Goal: Task Accomplishment & Management: Manage account settings

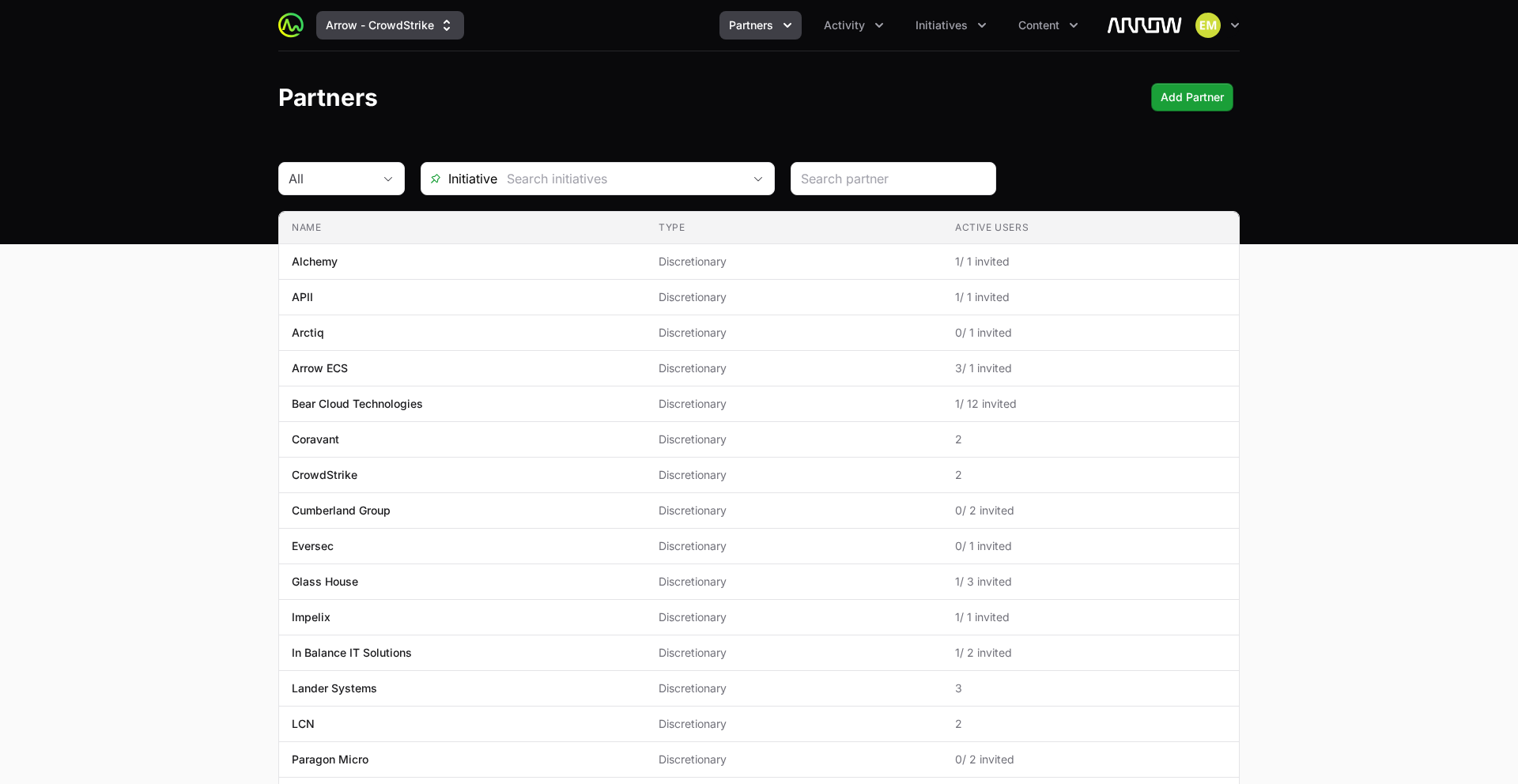
click at [356, 29] on button "Arrow - CrowdStrike" at bounding box center [390, 25] width 147 height 28
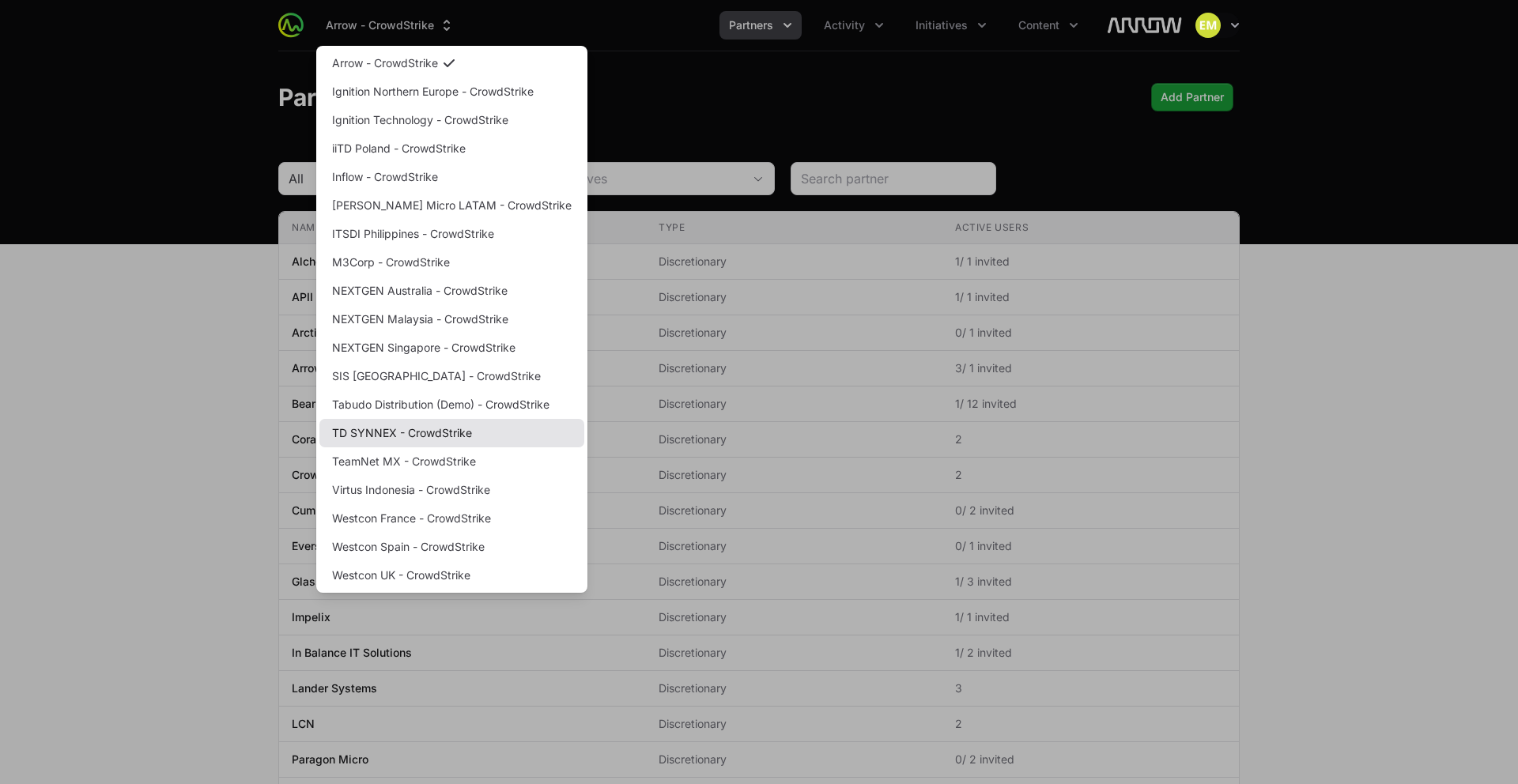
click at [430, 435] on link "TD SYNNEX - CrowdStrike" at bounding box center [452, 432] width 265 height 28
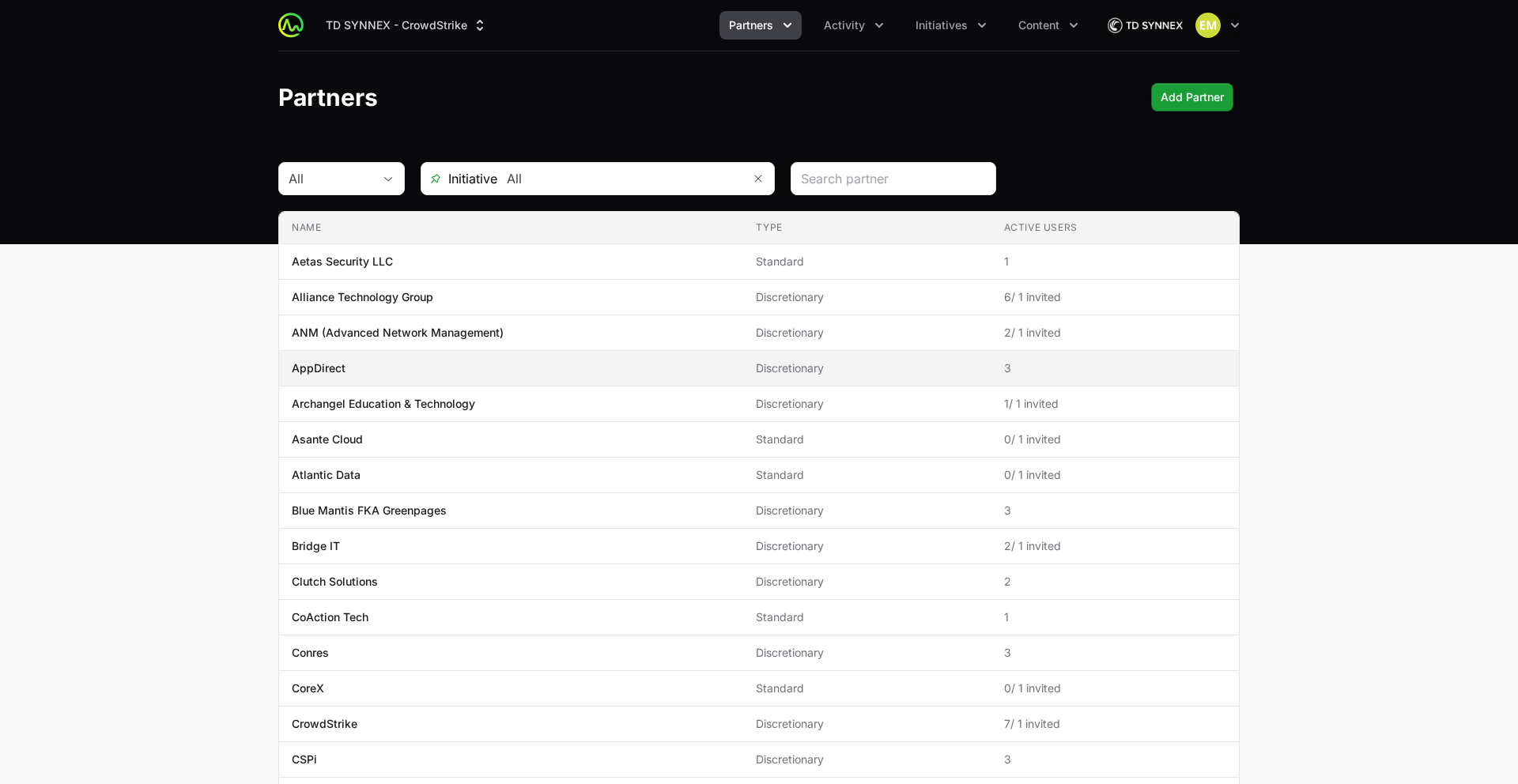
click at [548, 370] on span "AppDirect" at bounding box center [510, 368] width 439 height 16
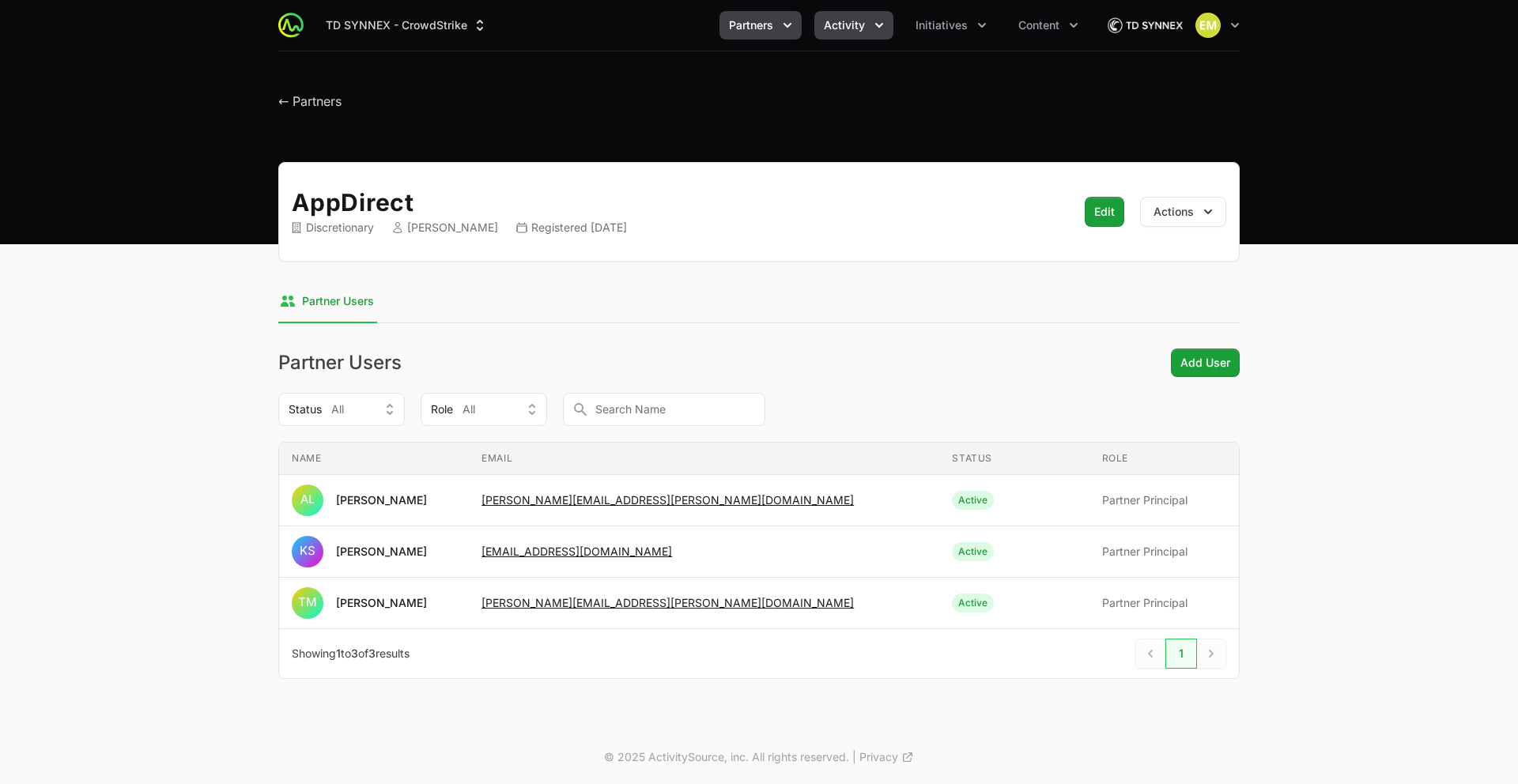
click at [840, 22] on span "Activity" at bounding box center [845, 25] width 41 height 16
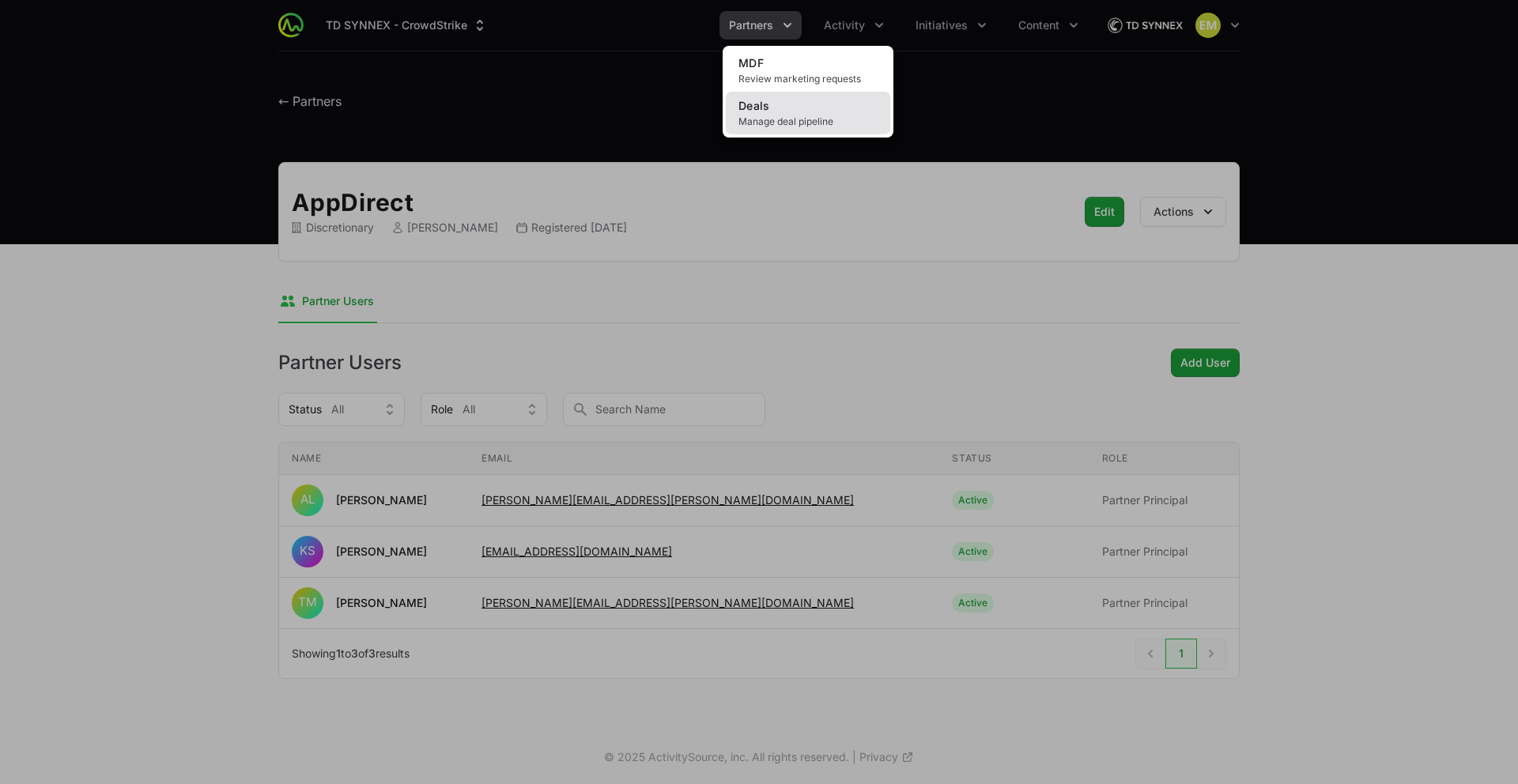
click at [771, 112] on link "Deals Manage deal pipeline" at bounding box center [808, 113] width 165 height 43
click at [776, 31] on div "Activity menu" at bounding box center [759, 392] width 1518 height 784
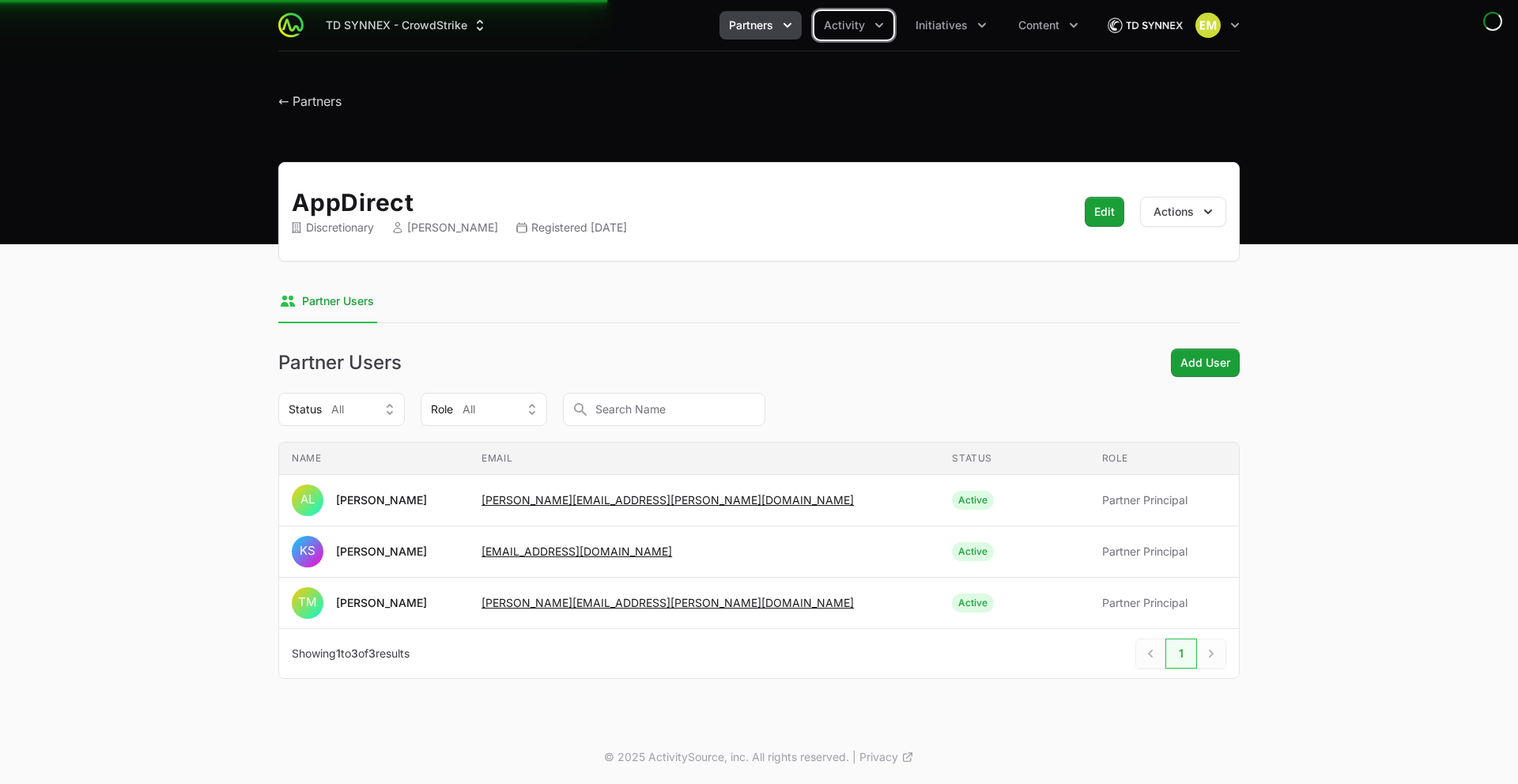
click at [776, 31] on button "Partners" at bounding box center [760, 25] width 82 height 28
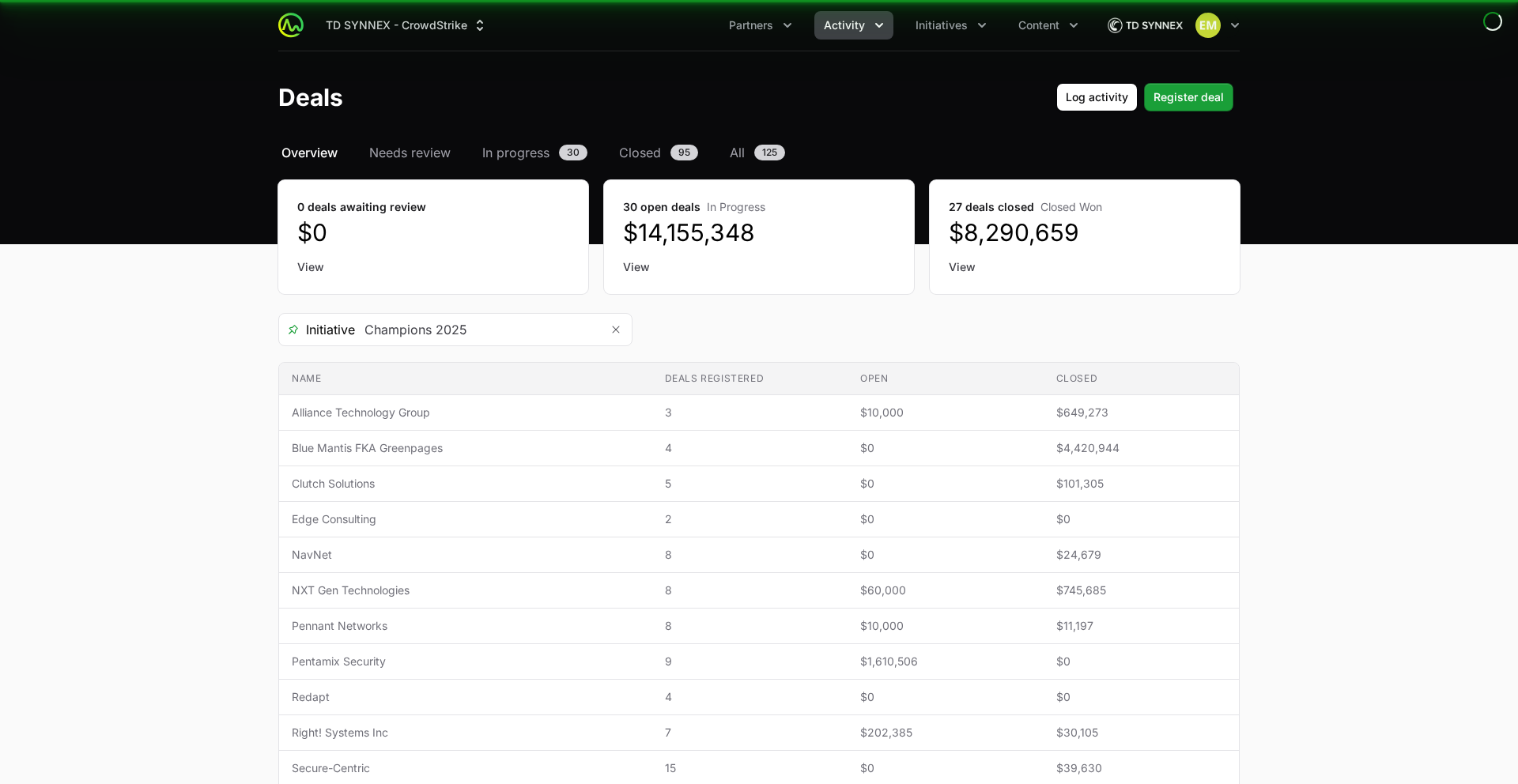
click at [753, 99] on div "Deals Log activity Log activity Register deal Register deal" at bounding box center [759, 96] width 961 height 28
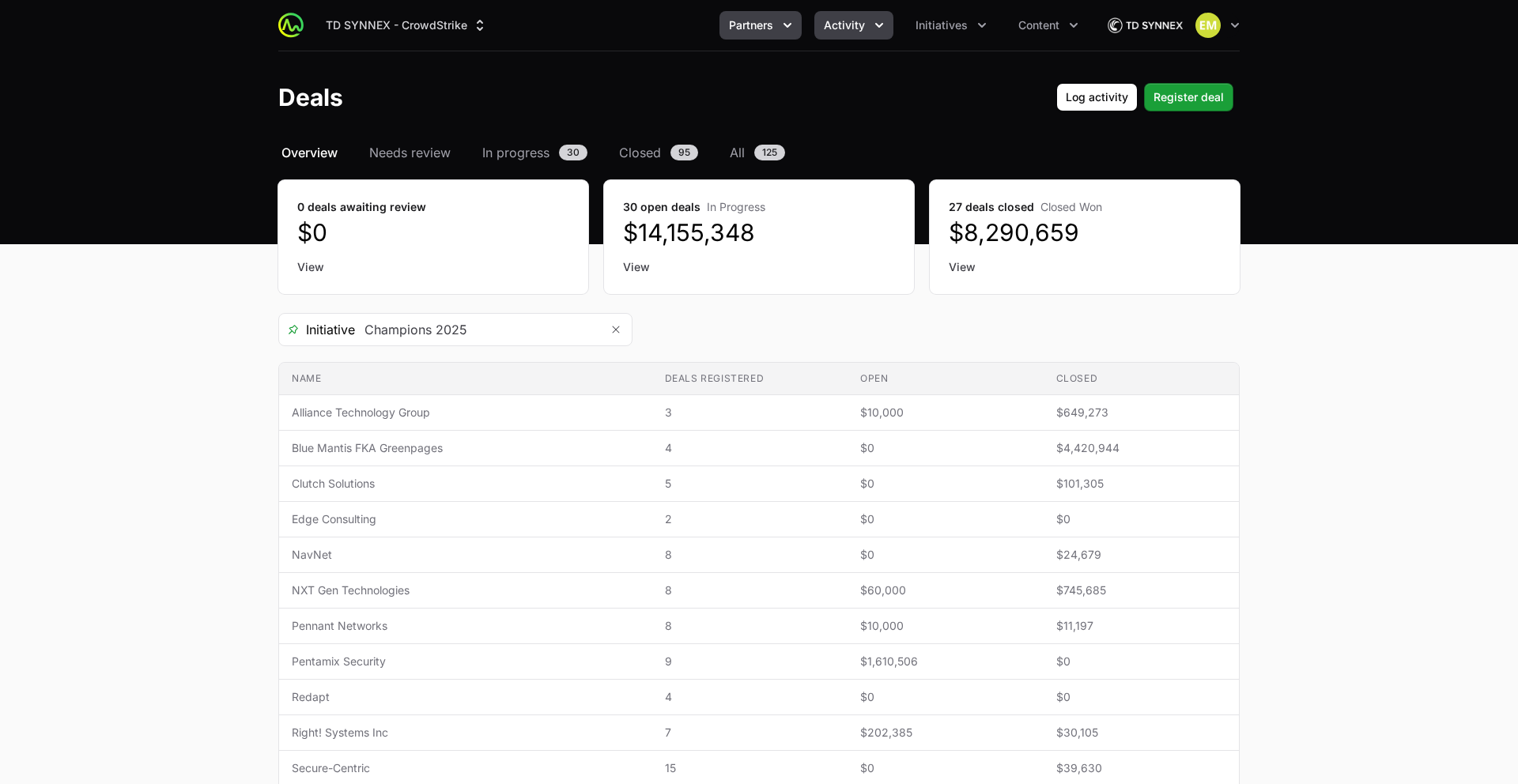
click at [783, 33] on icon "Partners menu" at bounding box center [787, 25] width 16 height 16
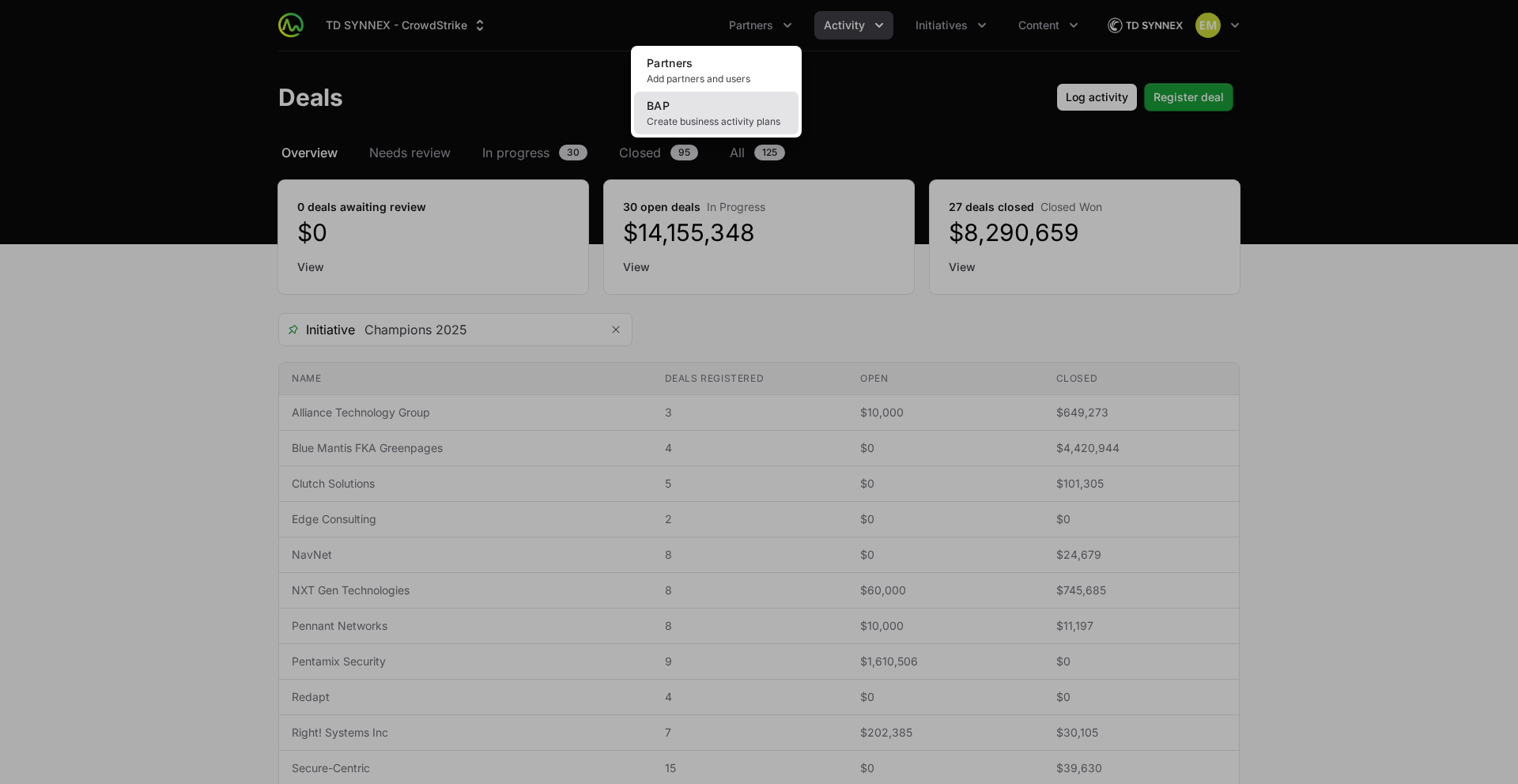
click at [740, 102] on link "BAP Create business activity plans" at bounding box center [716, 113] width 165 height 43
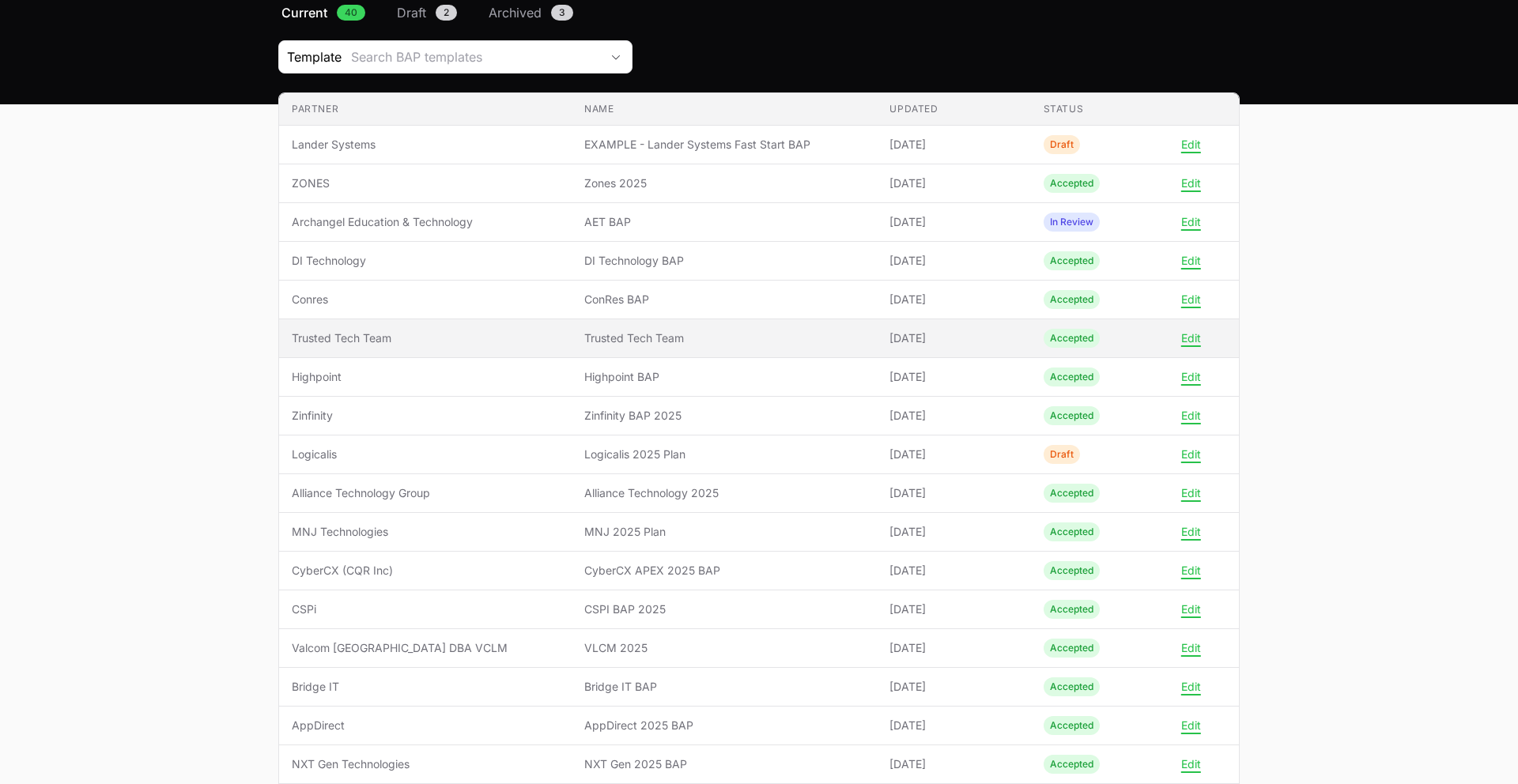
scroll to position [178, 0]
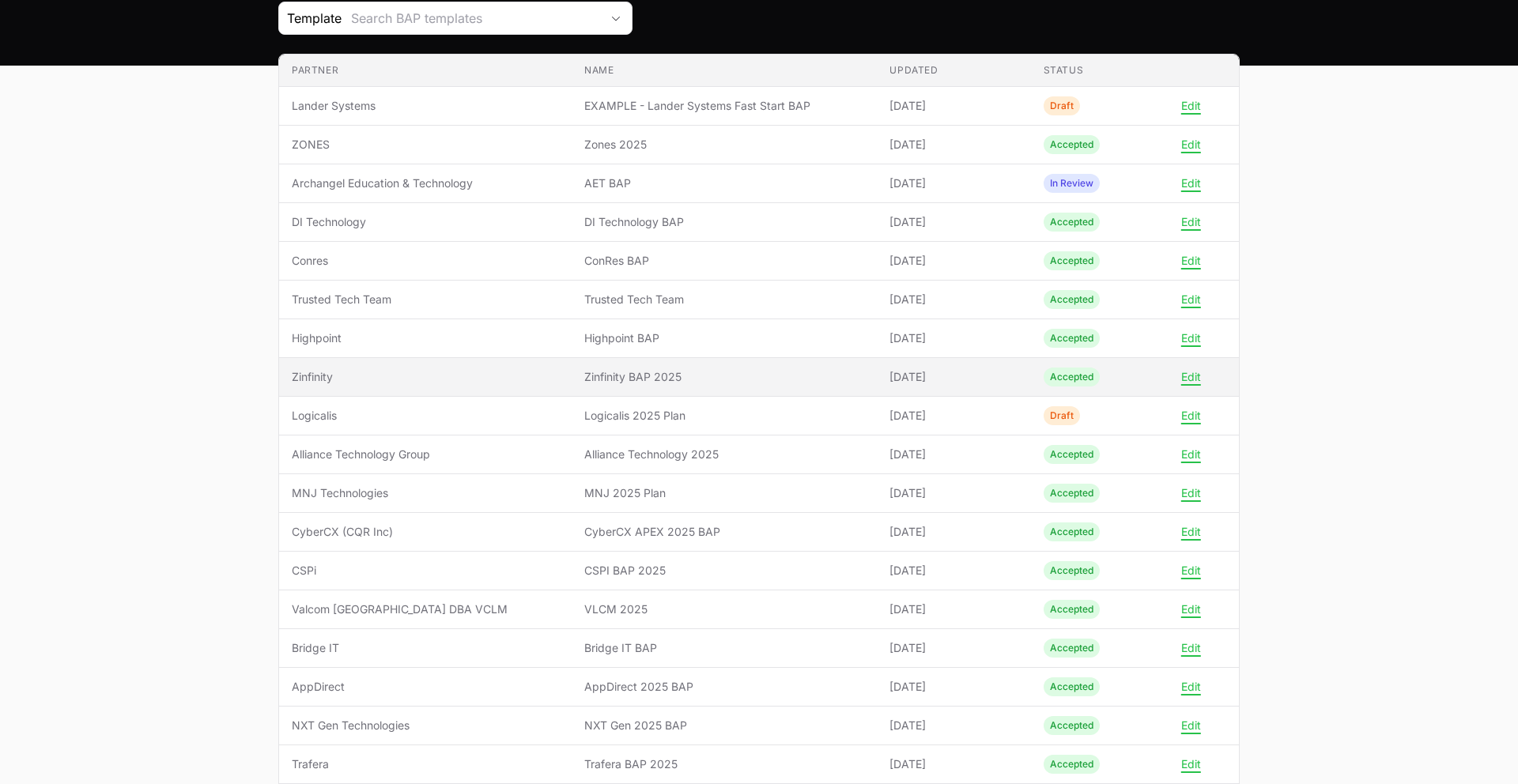
click at [396, 383] on span "Zinfinity" at bounding box center [425, 376] width 267 height 16
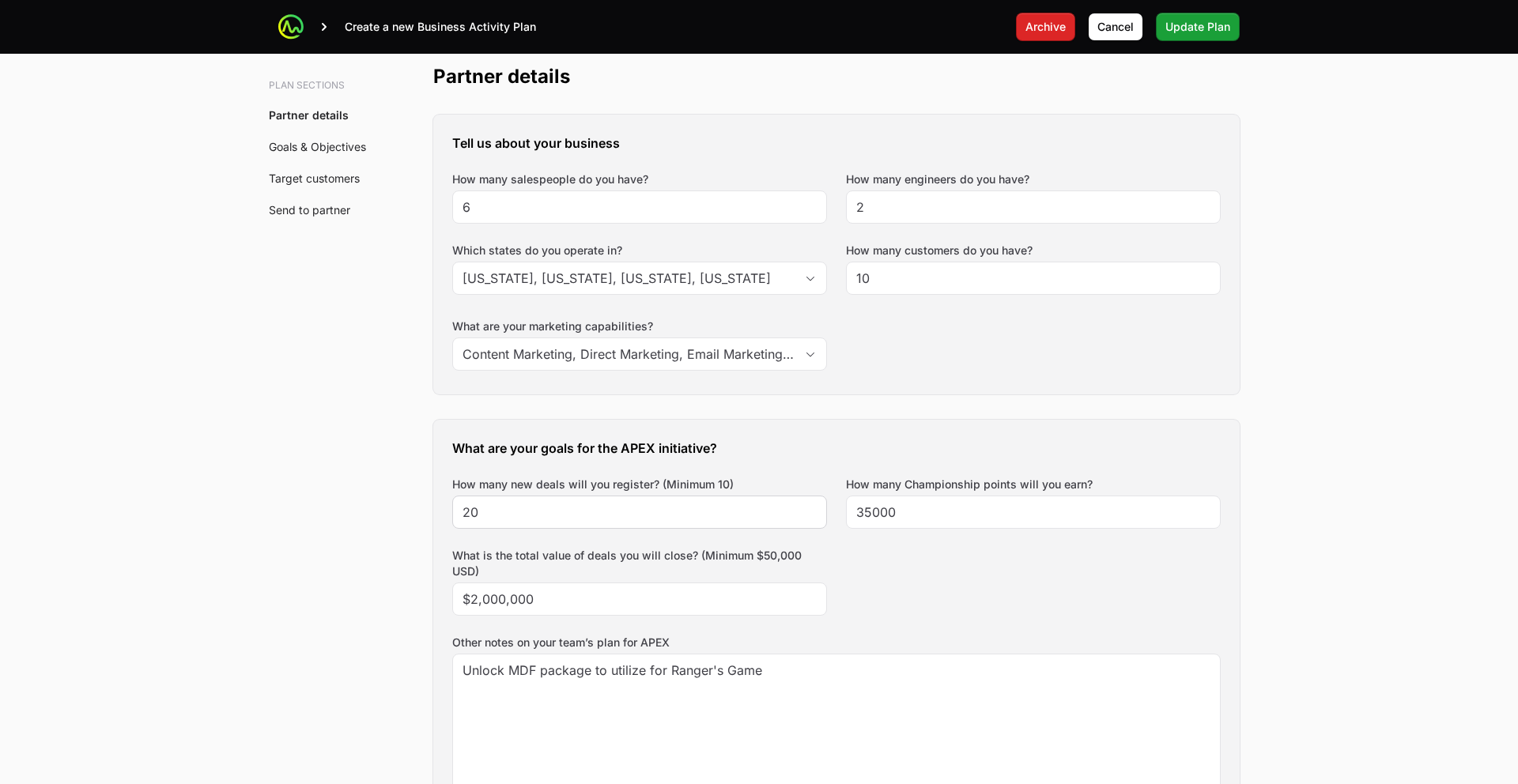
scroll to position [388, 0]
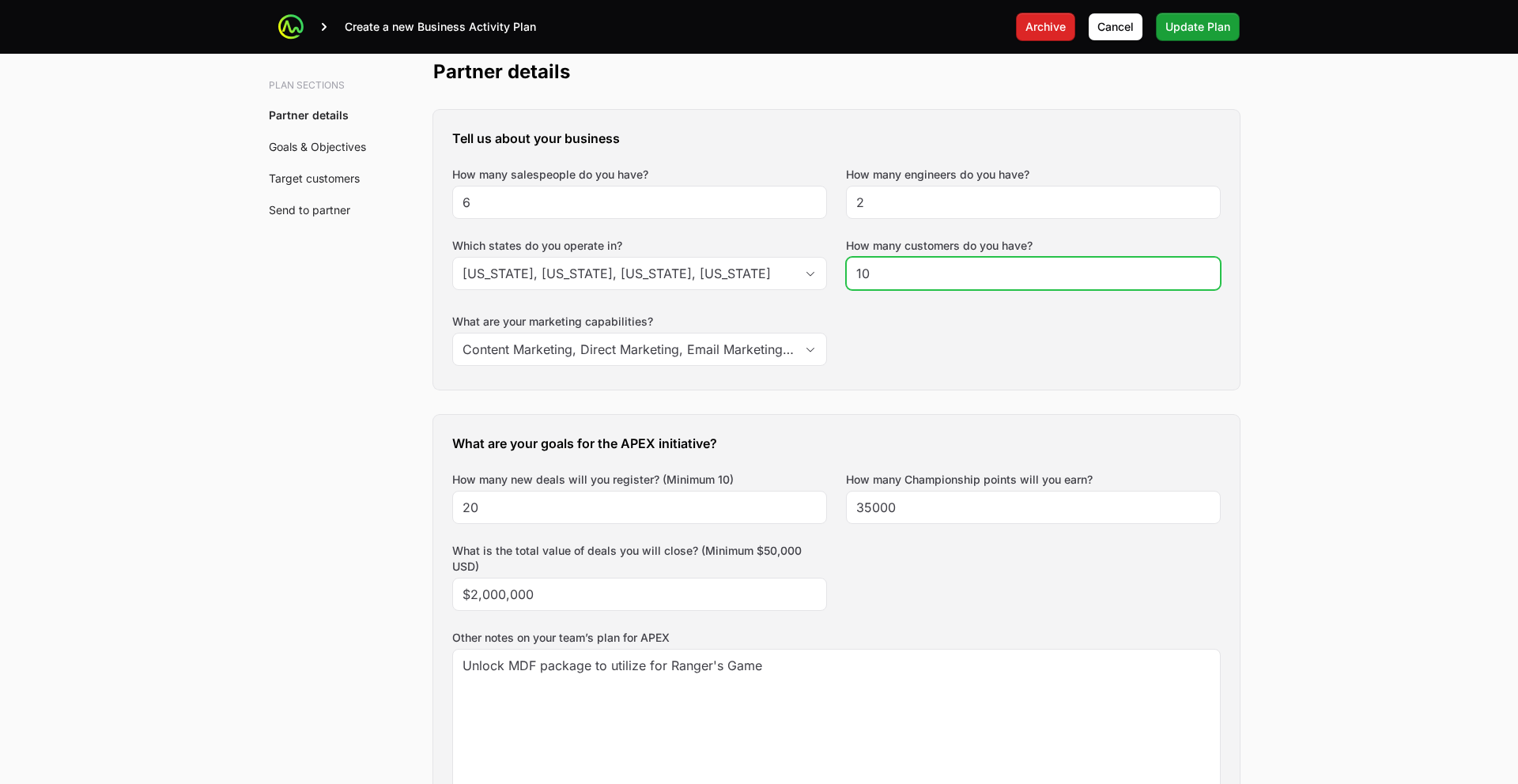
drag, startPoint x: 896, startPoint y: 271, endPoint x: 856, endPoint y: 281, distance: 41.2
click at [850, 273] on div "10" at bounding box center [1033, 273] width 375 height 34
click at [886, 322] on div "Tell us about your business How many salespeople do you have? 6 How many engine…" at bounding box center [836, 249] width 806 height 280
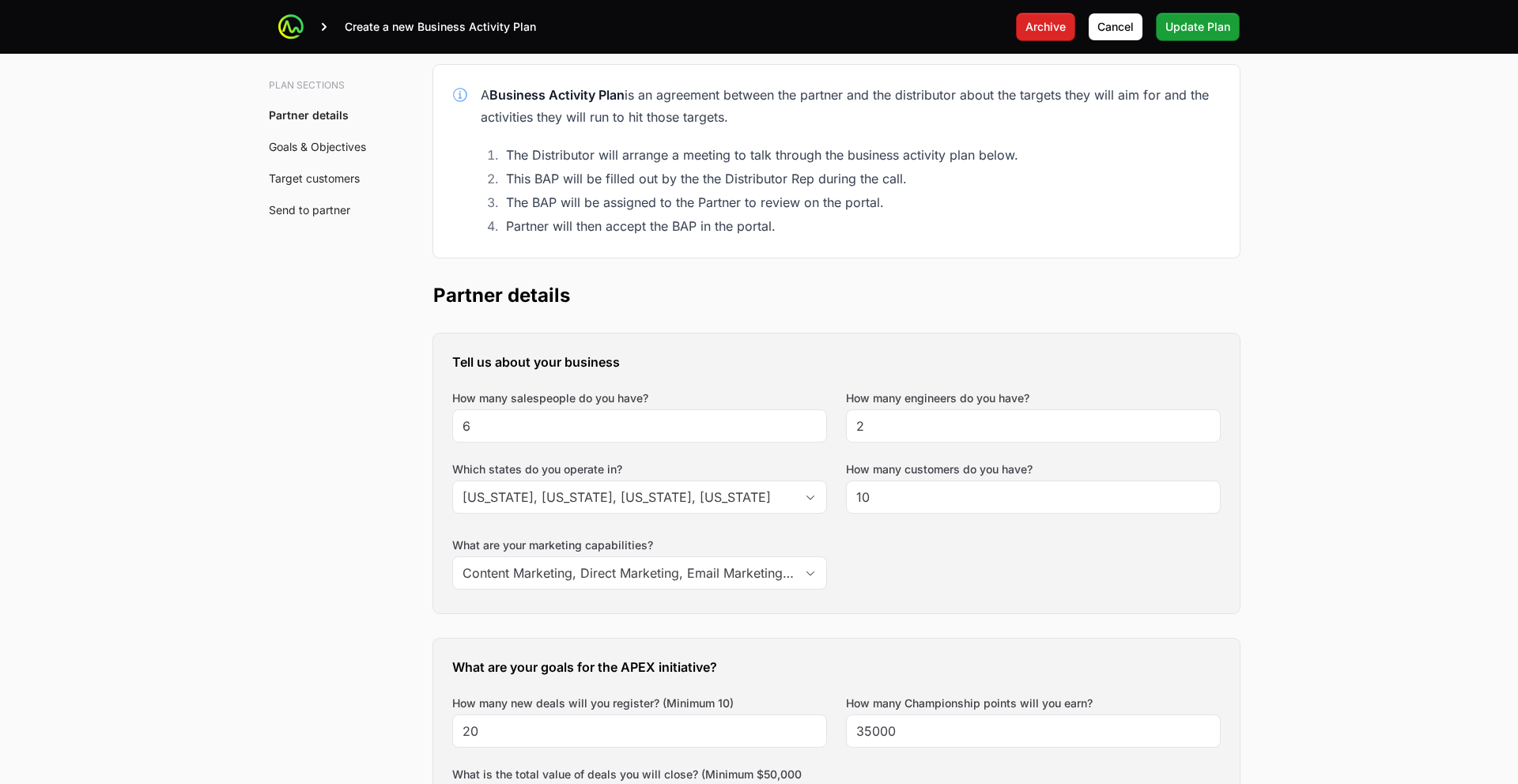
scroll to position [0, 0]
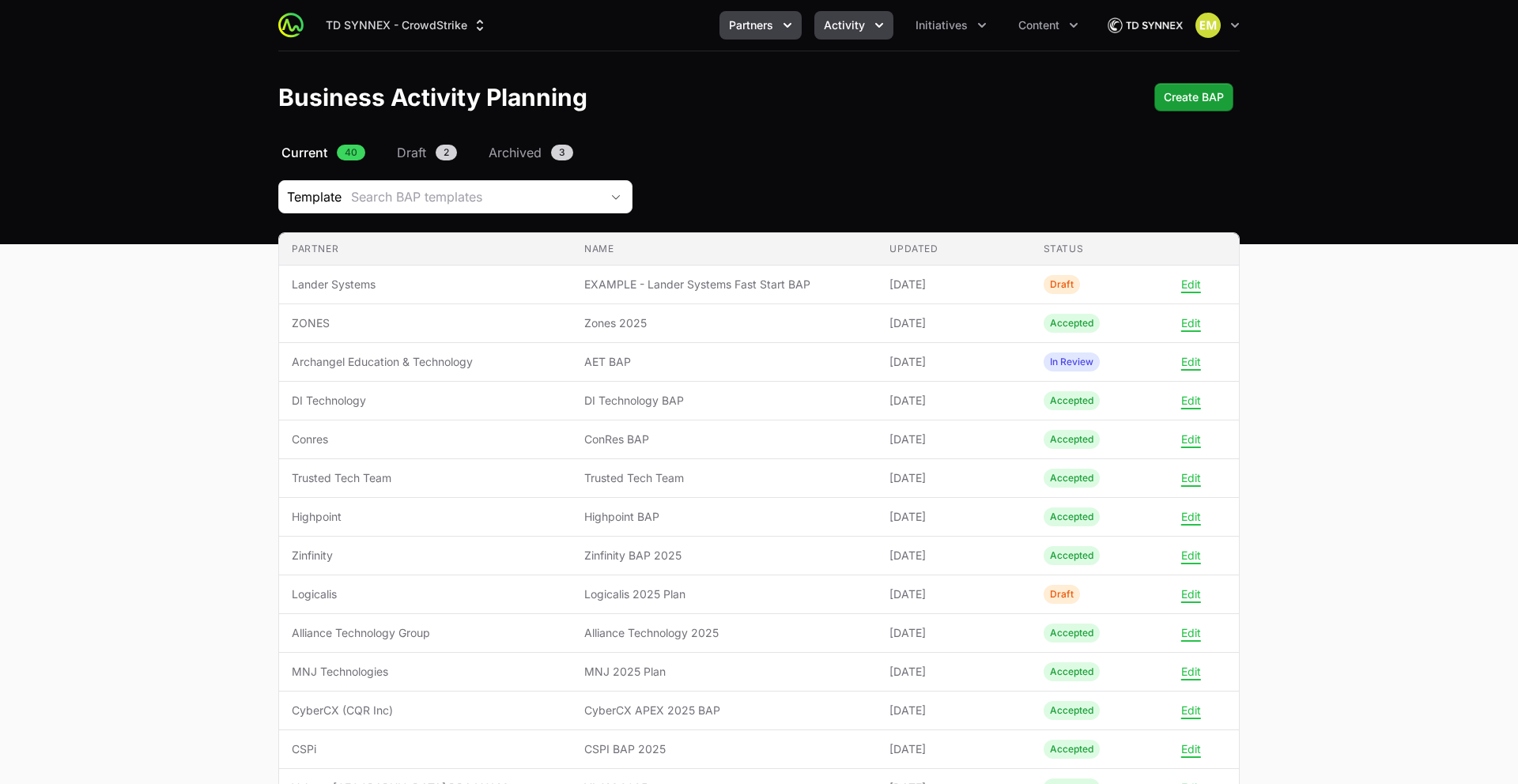
click at [850, 34] on button "Activity" at bounding box center [854, 25] width 79 height 28
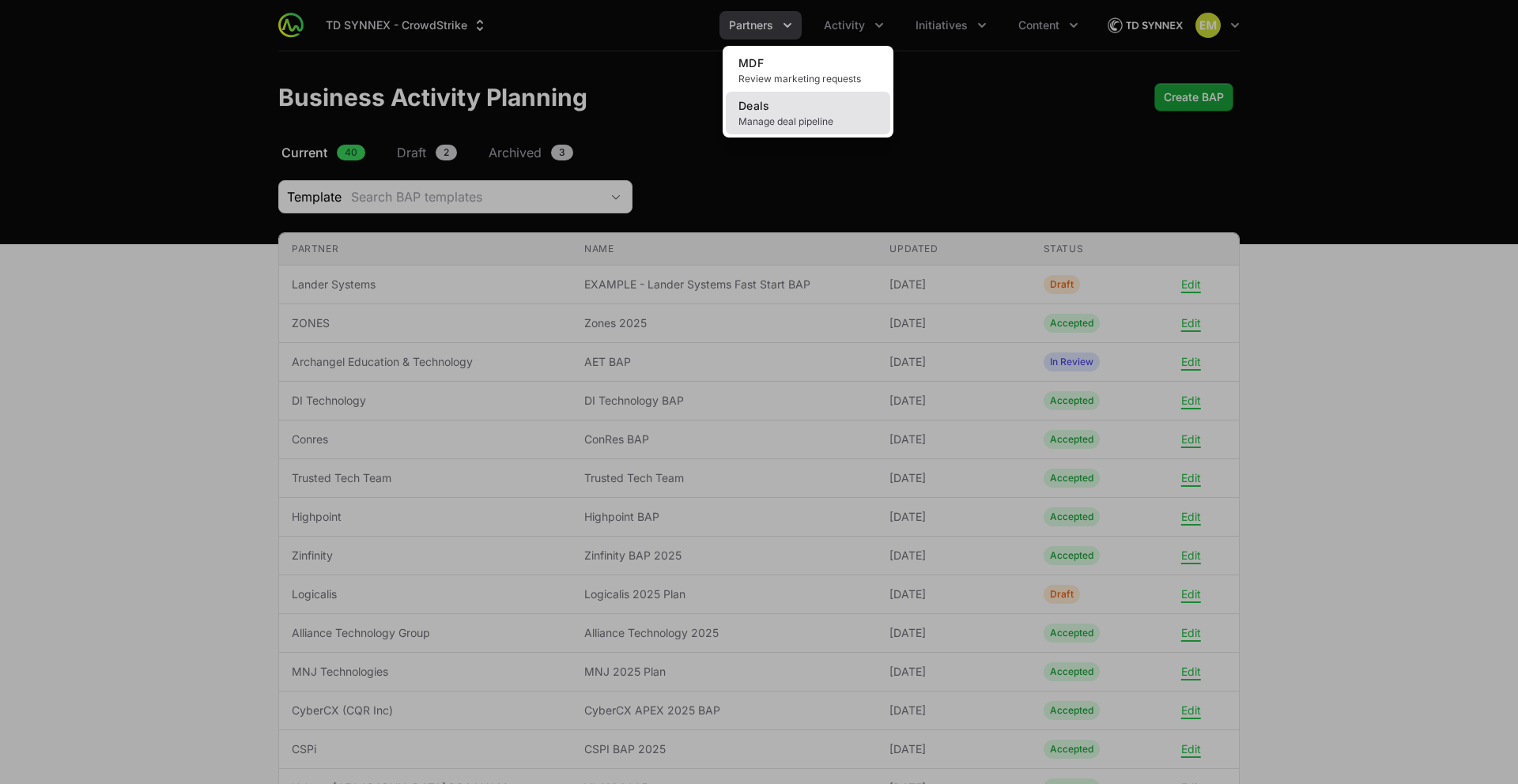
click at [821, 114] on link "Deals Manage deal pipeline" at bounding box center [808, 113] width 165 height 43
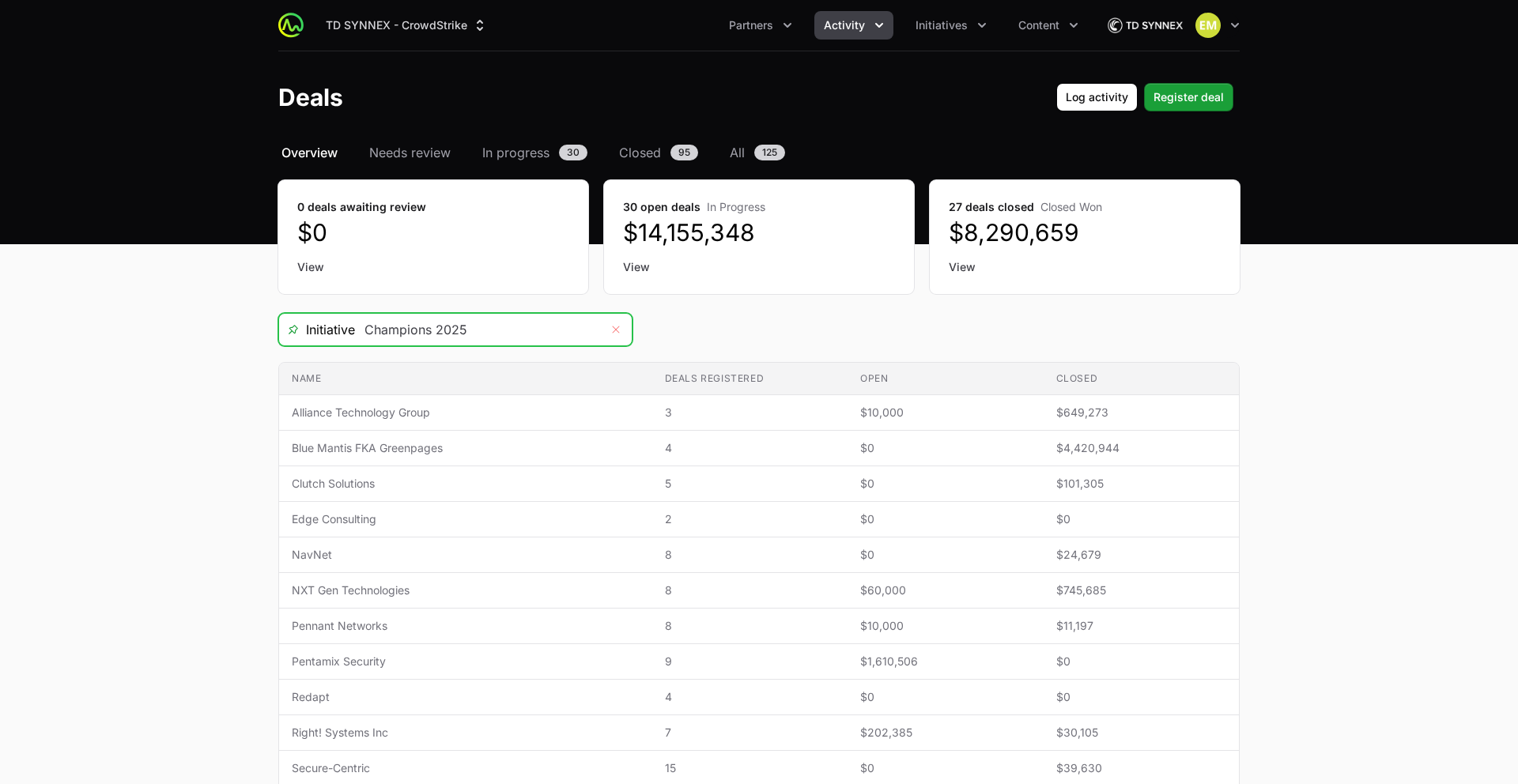
click at [606, 329] on button "Remove" at bounding box center [615, 329] width 32 height 32
click at [571, 329] on input "Deals Filters" at bounding box center [478, 329] width 245 height 32
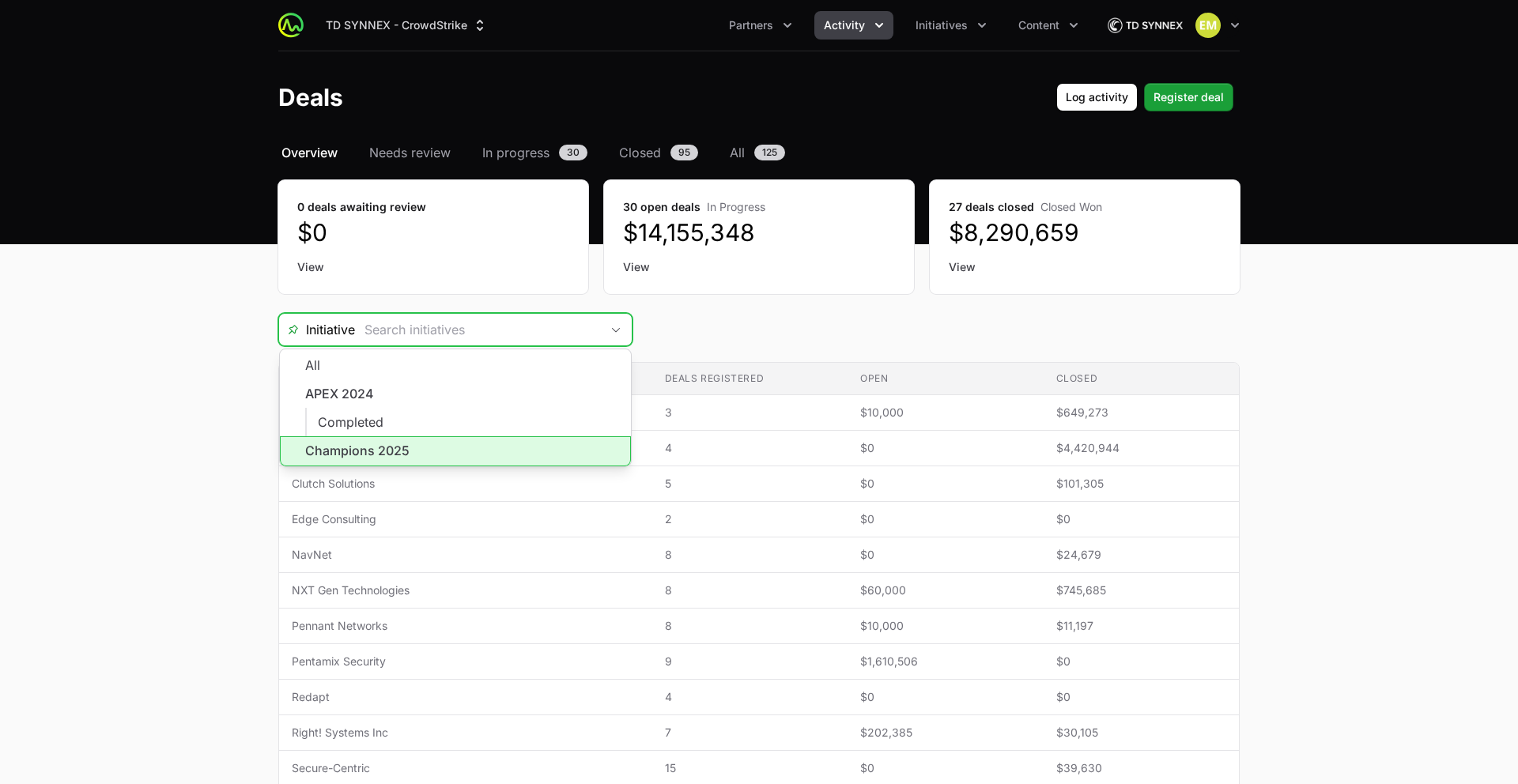
click at [427, 447] on li "Champions 2025" at bounding box center [455, 451] width 351 height 30
type input "Champions 2025"
